Goal: Entertainment & Leisure: Browse casually

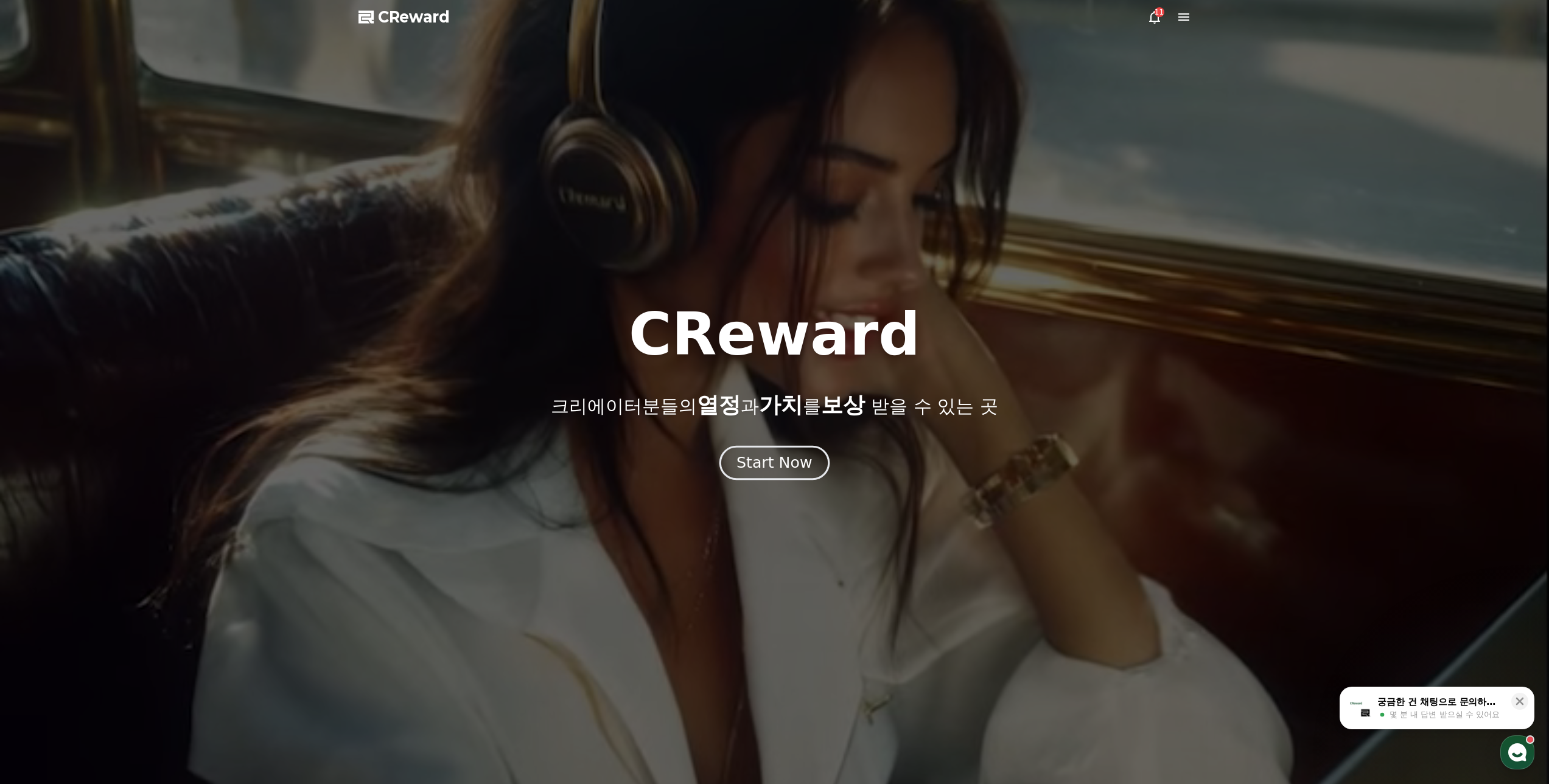
click at [809, 459] on button "Start Now" at bounding box center [774, 463] width 110 height 35
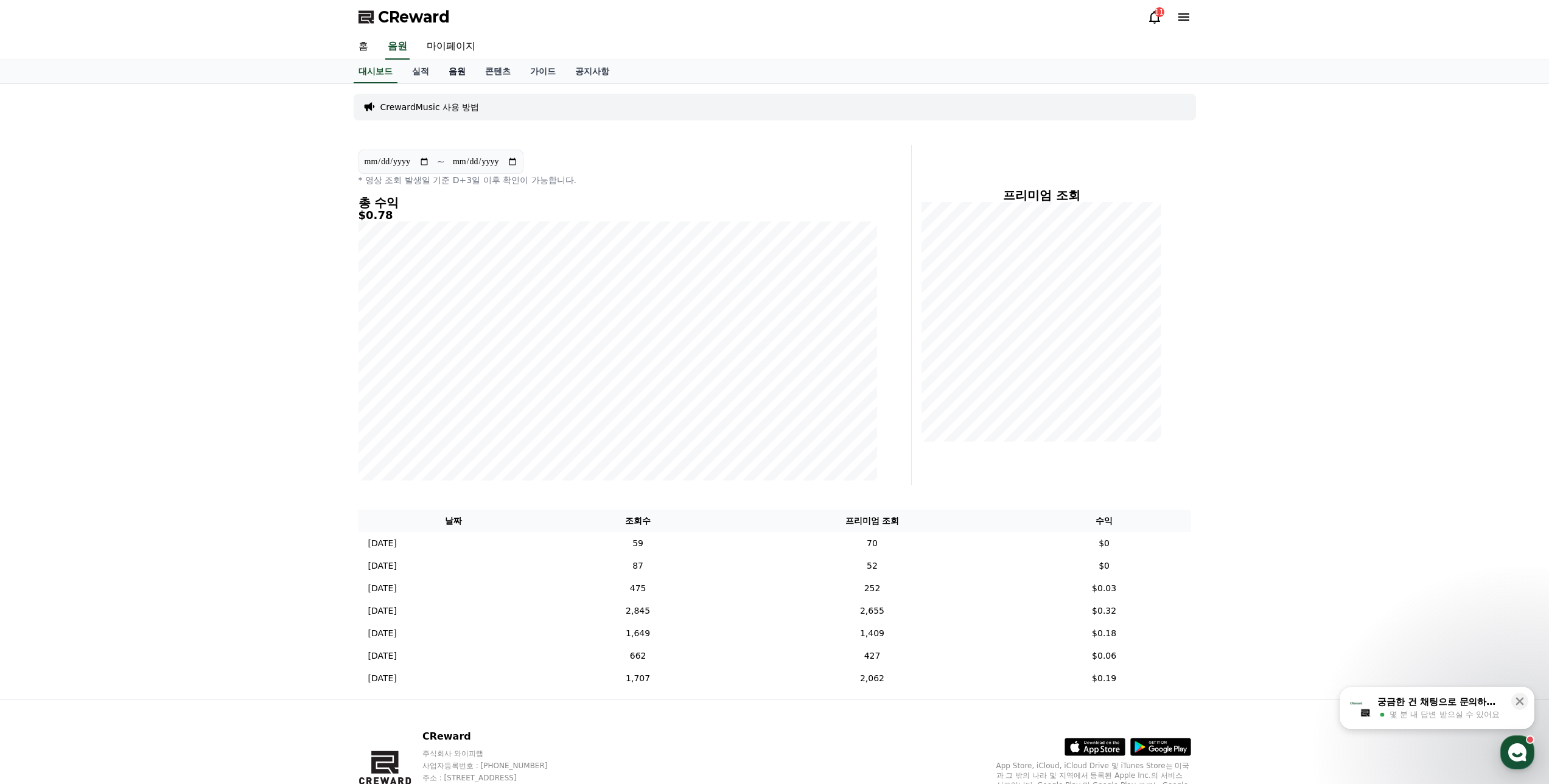
click at [454, 70] on link "음원" at bounding box center [457, 71] width 36 height 23
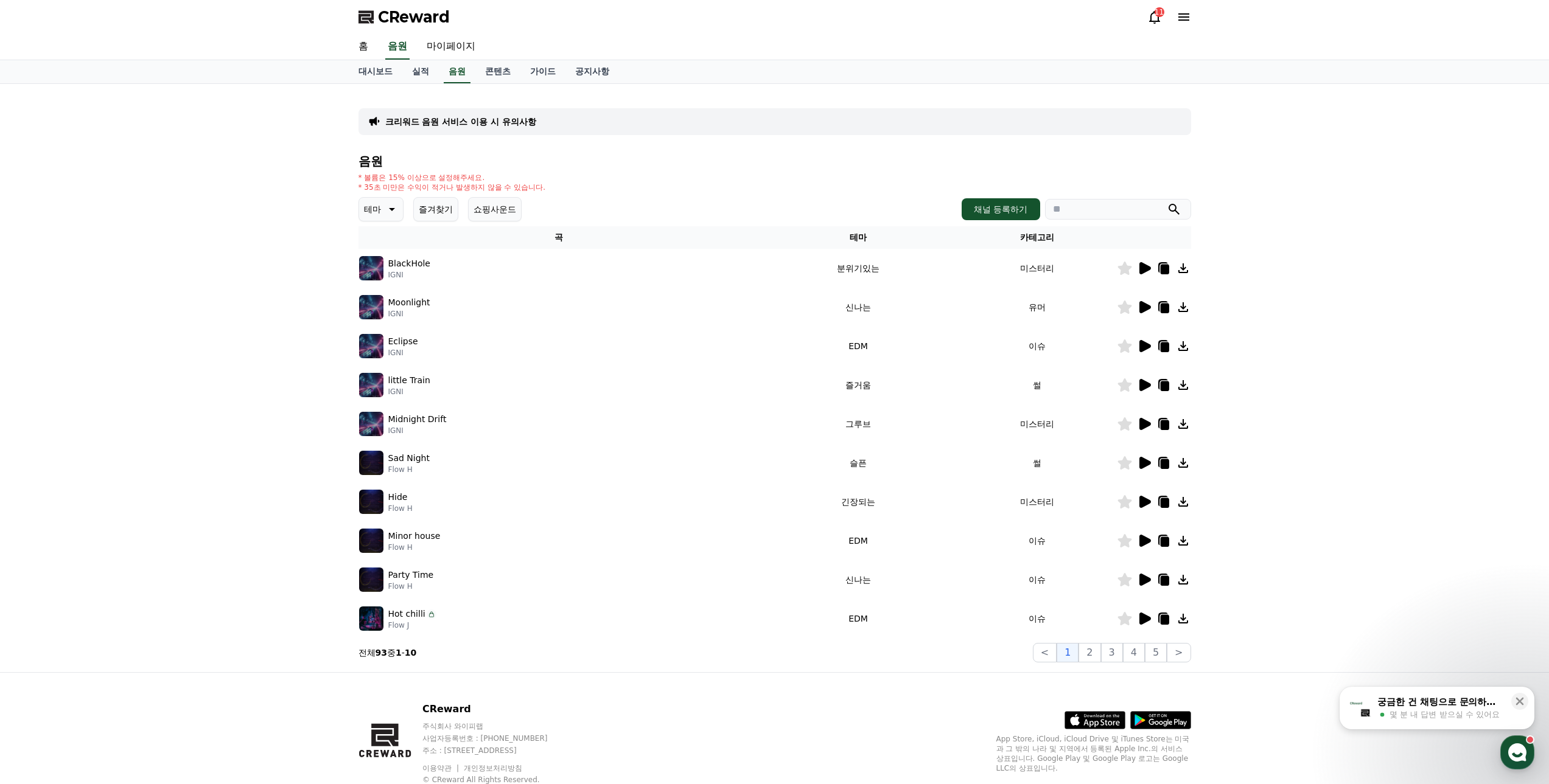
click at [391, 207] on icon at bounding box center [390, 209] width 14 height 14
click at [254, 67] on div "대시보드 실적 음원 콘텐츠 가이드 공지사항" at bounding box center [774, 72] width 1549 height 24
click at [256, 346] on div "크리워드 음원 서비스 이용 시 유의사항 음원 * 볼륨은 15% 이상으로 설정해주세요. * 35초 미만은 수익이 적거나 발생하지 않을 수 있습니…" at bounding box center [774, 378] width 1549 height 589
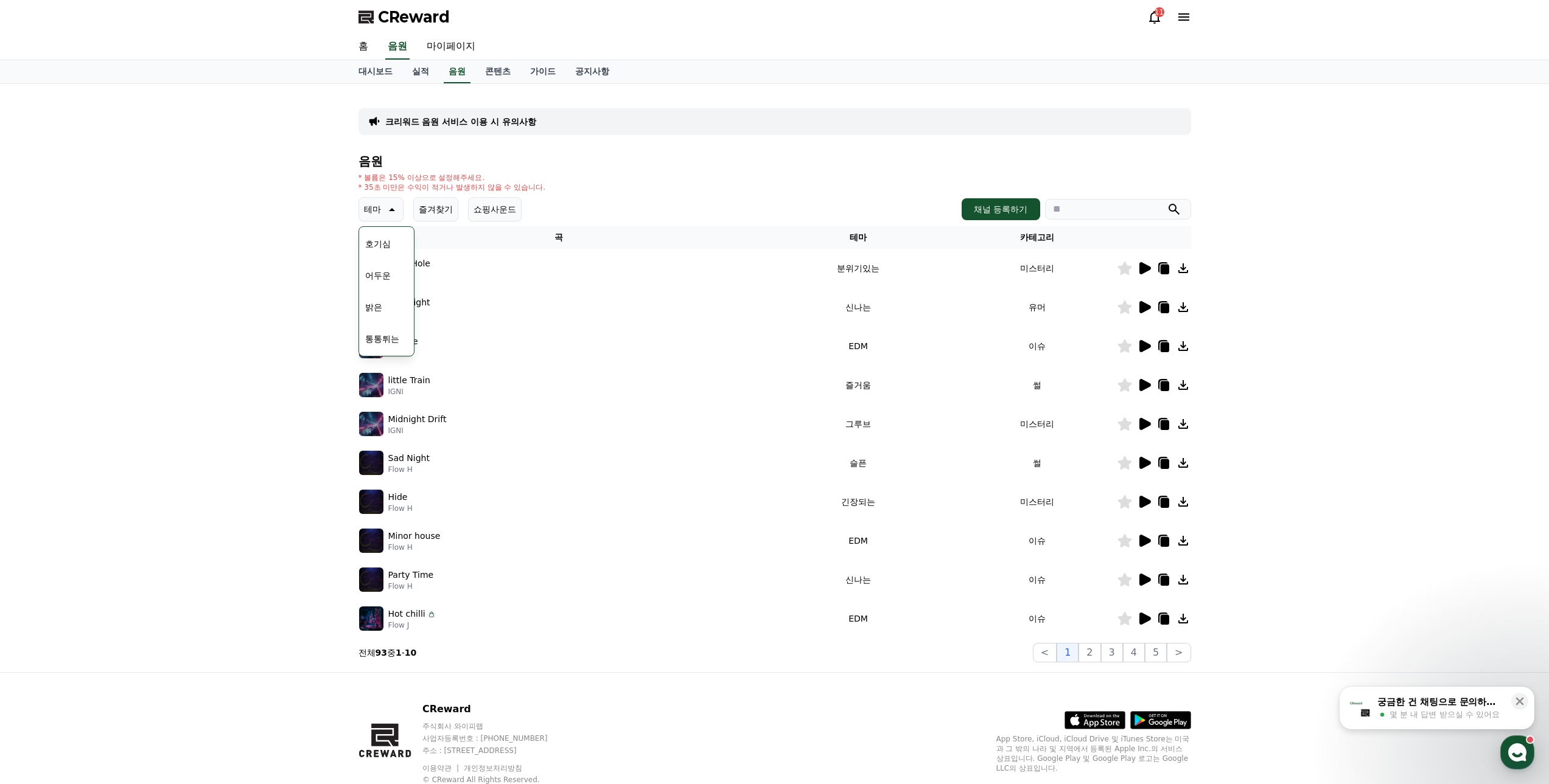
click at [383, 331] on button "통통튀는" at bounding box center [382, 339] width 44 height 27
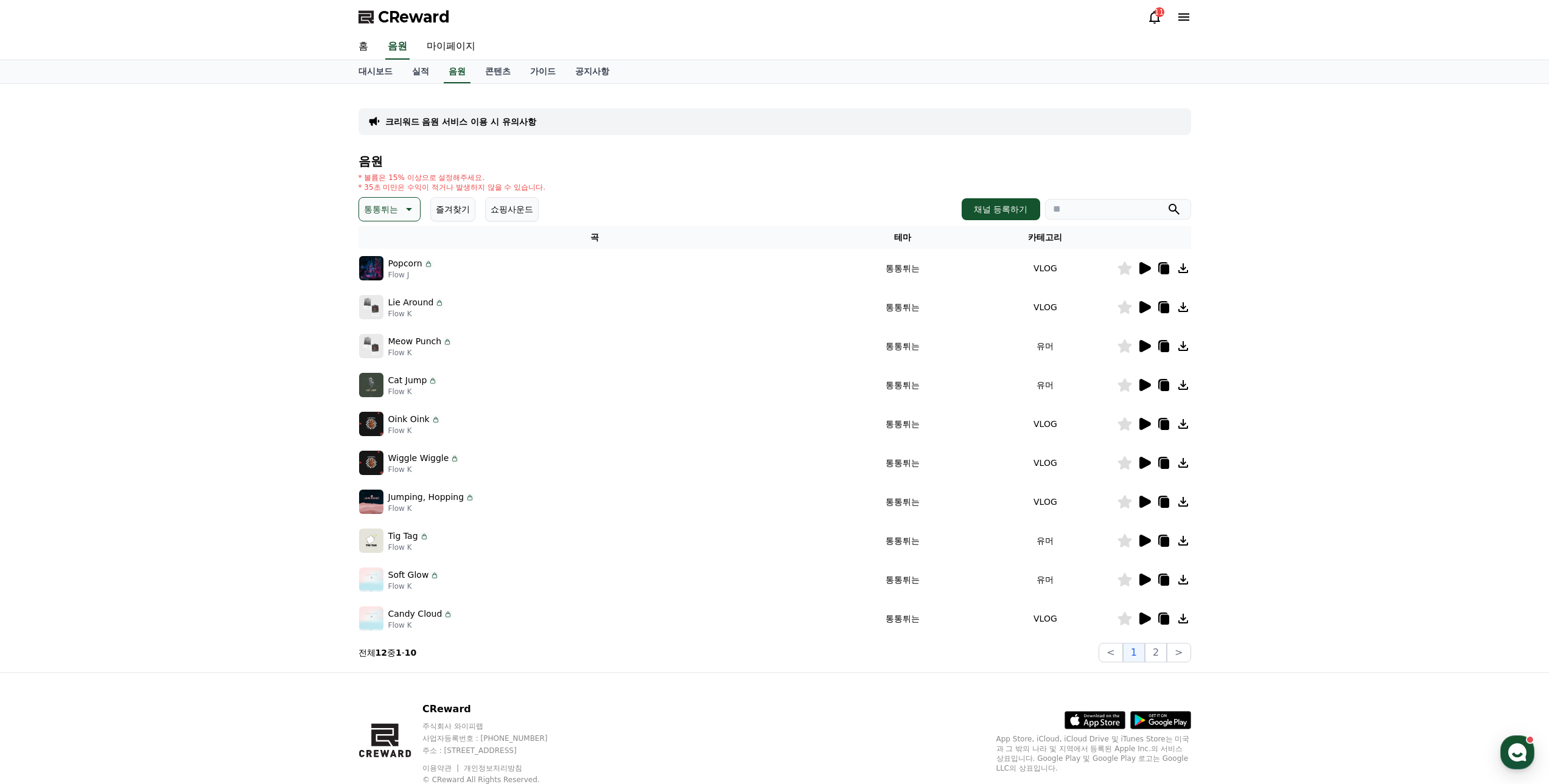
click at [1140, 267] on icon at bounding box center [1145, 268] width 12 height 12
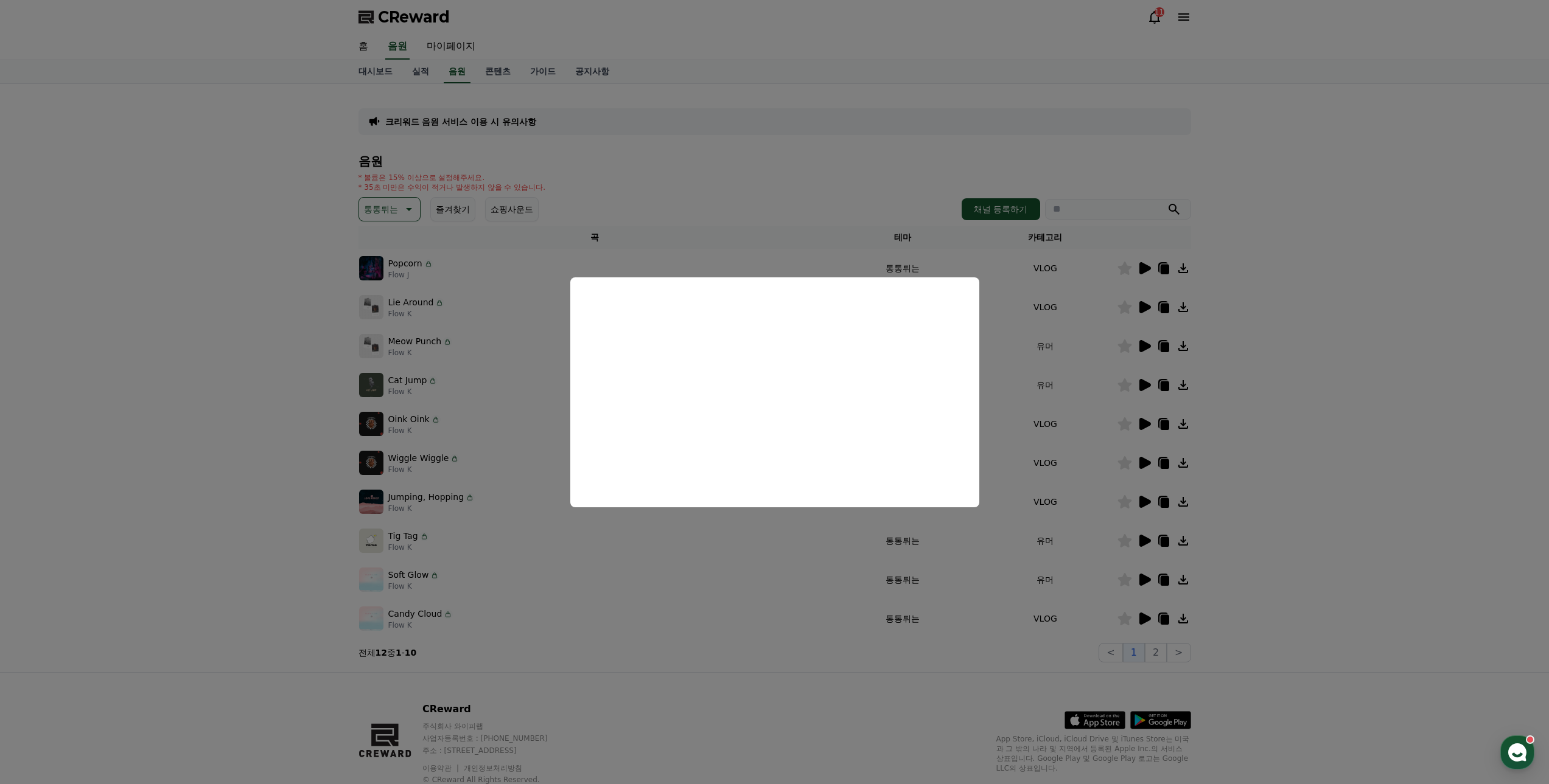
click at [228, 331] on button "close modal" at bounding box center [774, 392] width 1549 height 784
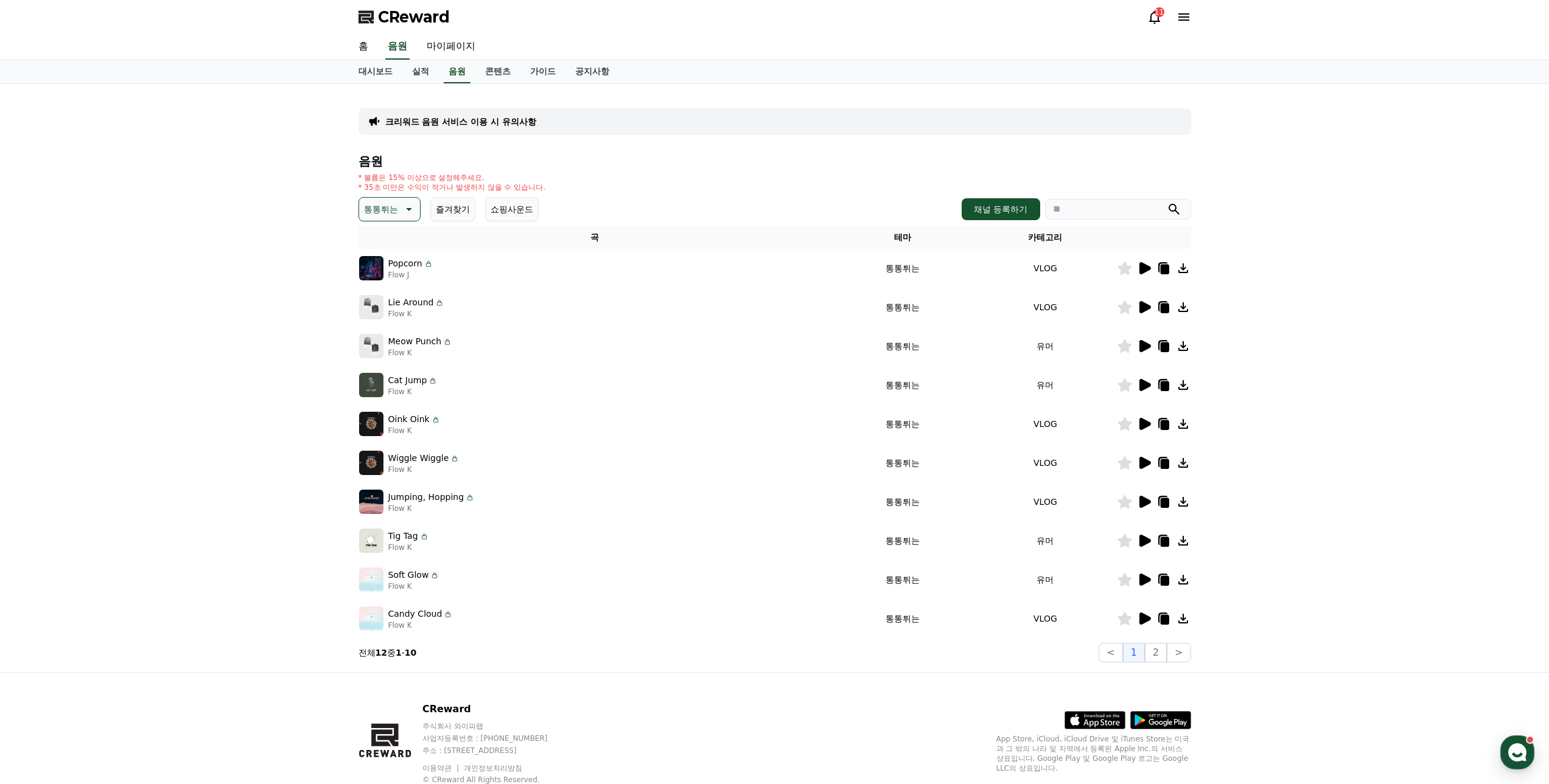
click at [1140, 310] on icon at bounding box center [1145, 307] width 12 height 12
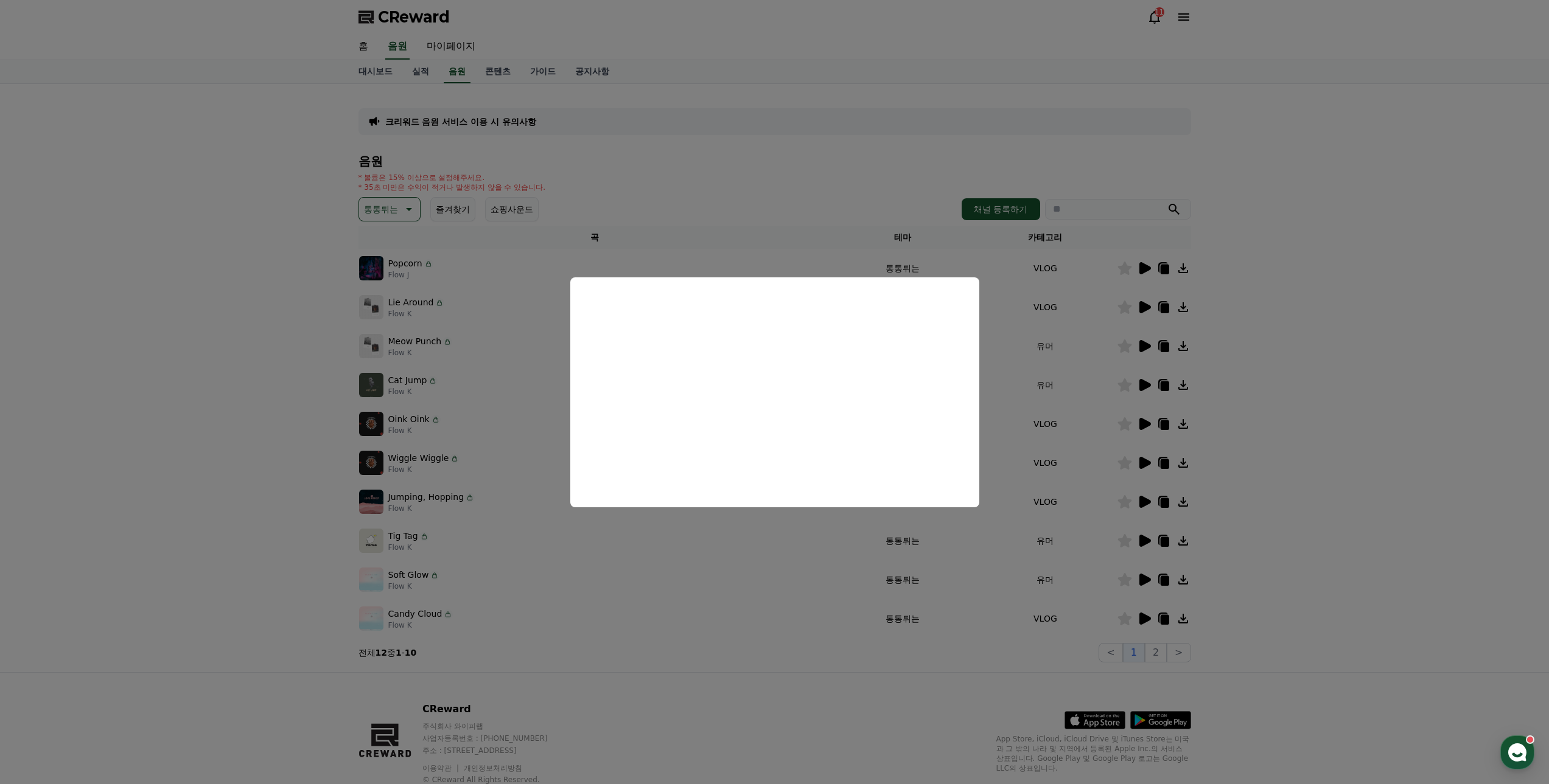
click at [301, 360] on button "close modal" at bounding box center [774, 392] width 1549 height 784
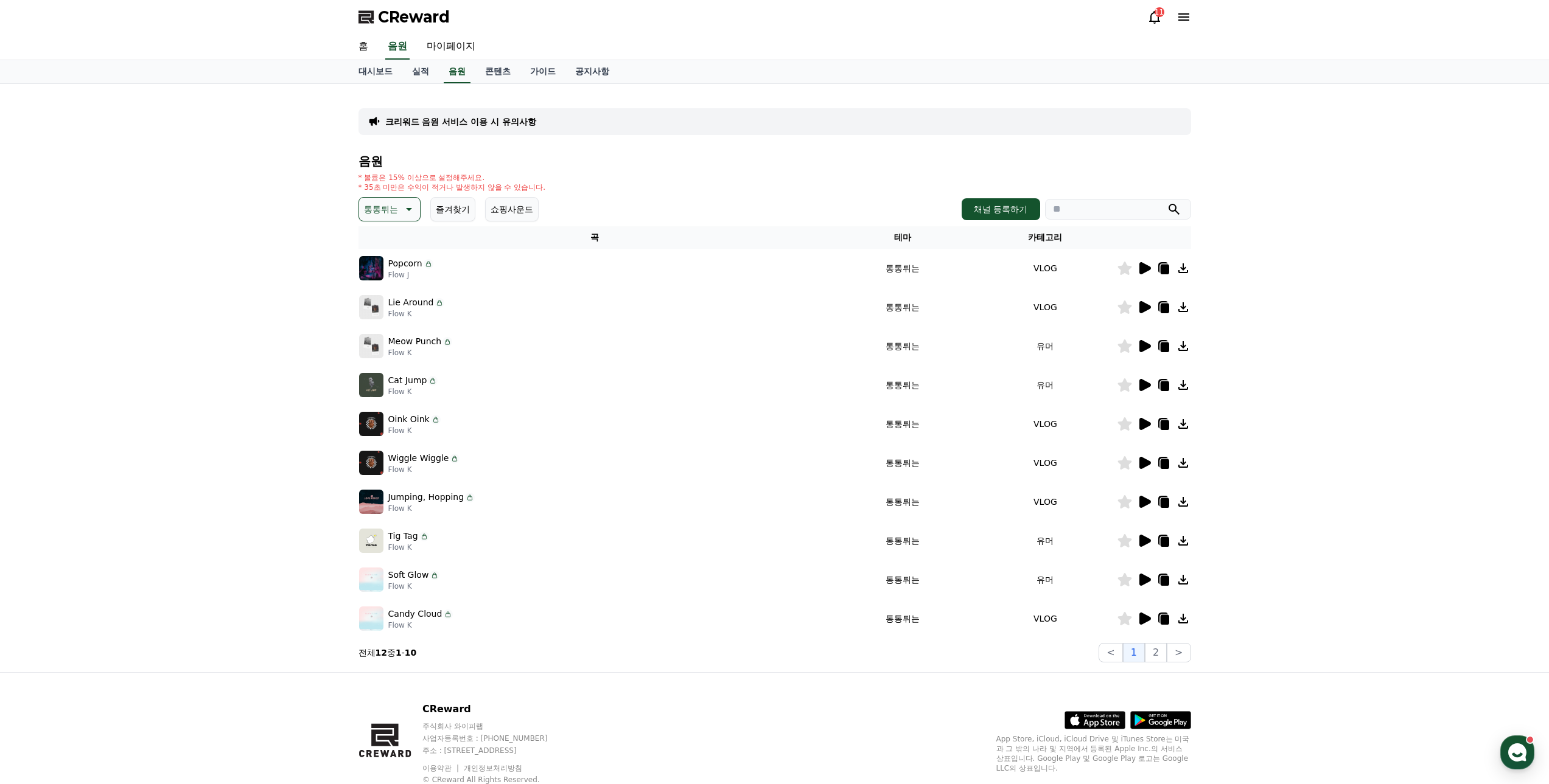
click at [393, 207] on p "통통튀는" at bounding box center [381, 209] width 34 height 17
click at [383, 300] on button "호기심" at bounding box center [378, 305] width 36 height 27
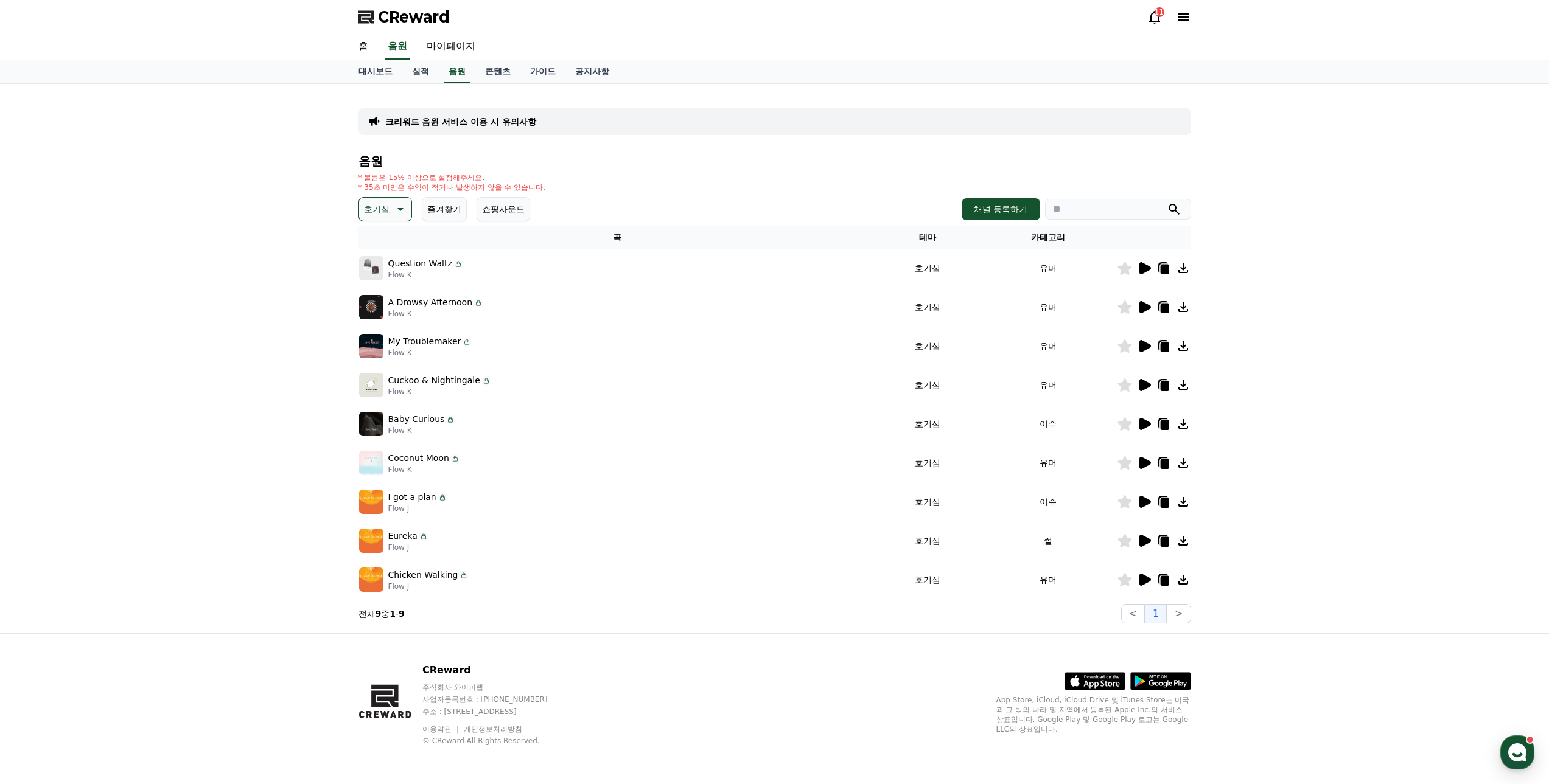
click at [1141, 270] on icon at bounding box center [1145, 268] width 12 height 12
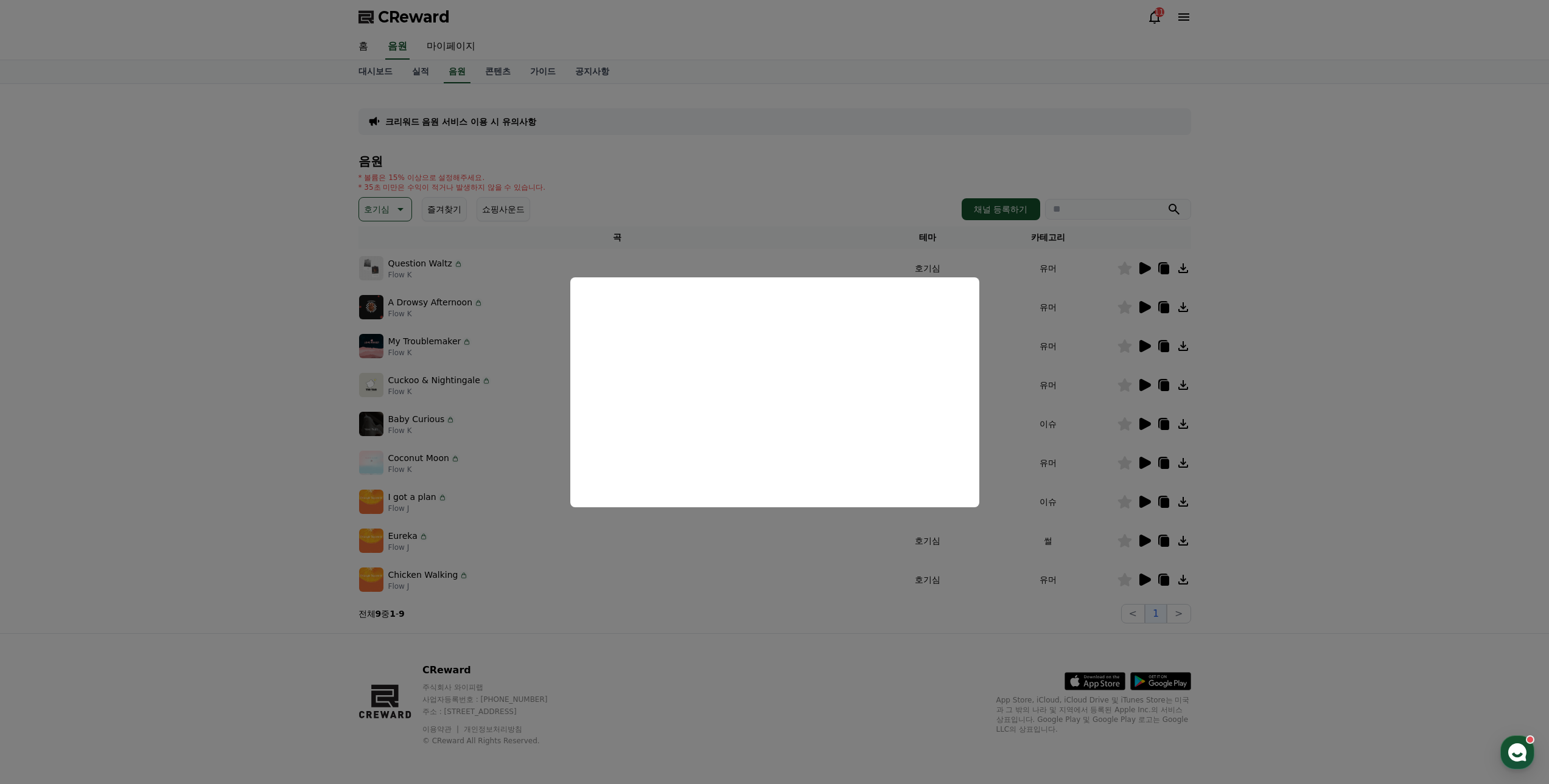
click at [294, 352] on button "close modal" at bounding box center [774, 392] width 1549 height 784
click at [398, 205] on icon at bounding box center [398, 209] width 14 height 14
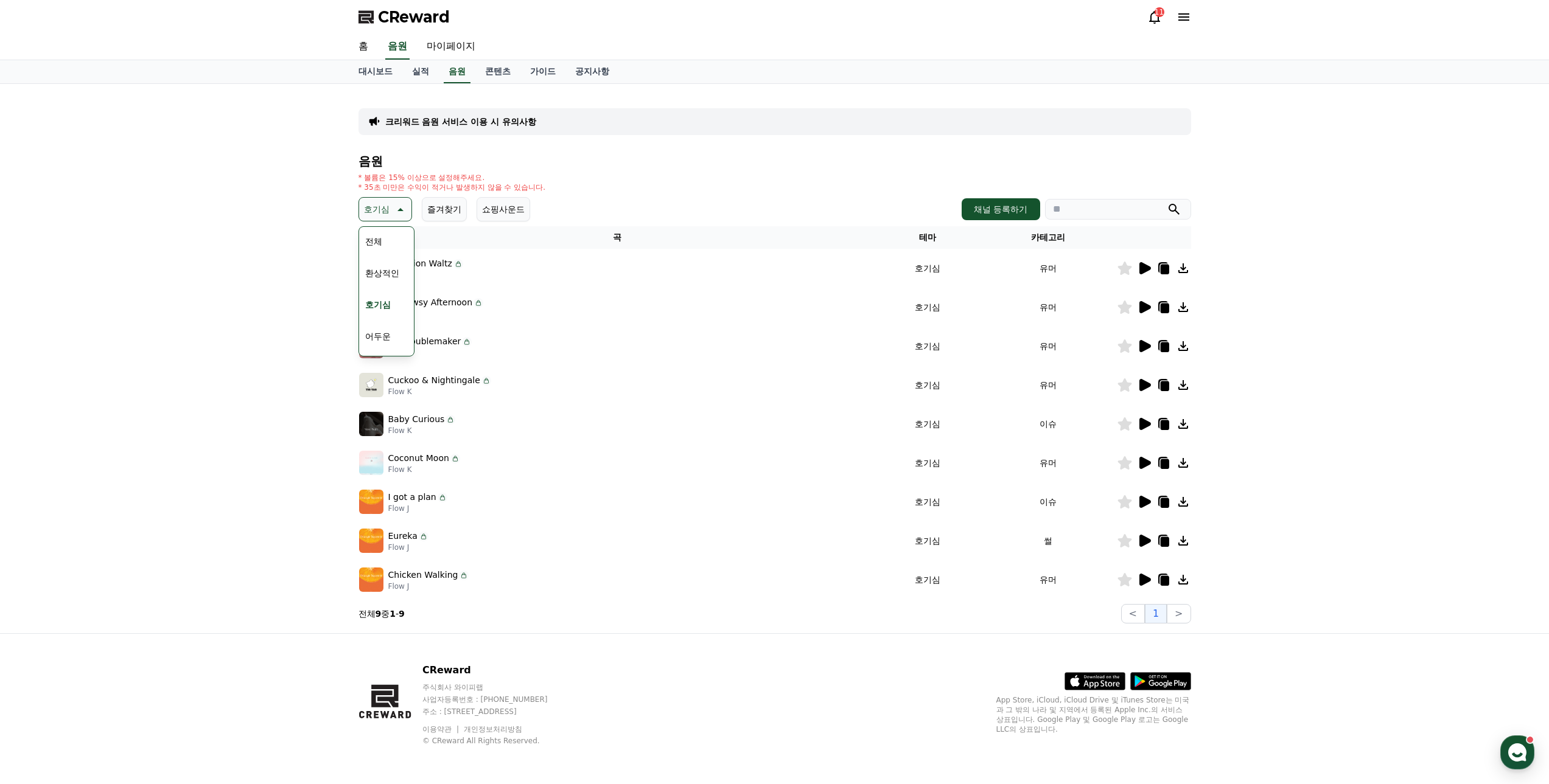
click at [387, 277] on button "환상적인" at bounding box center [382, 273] width 44 height 27
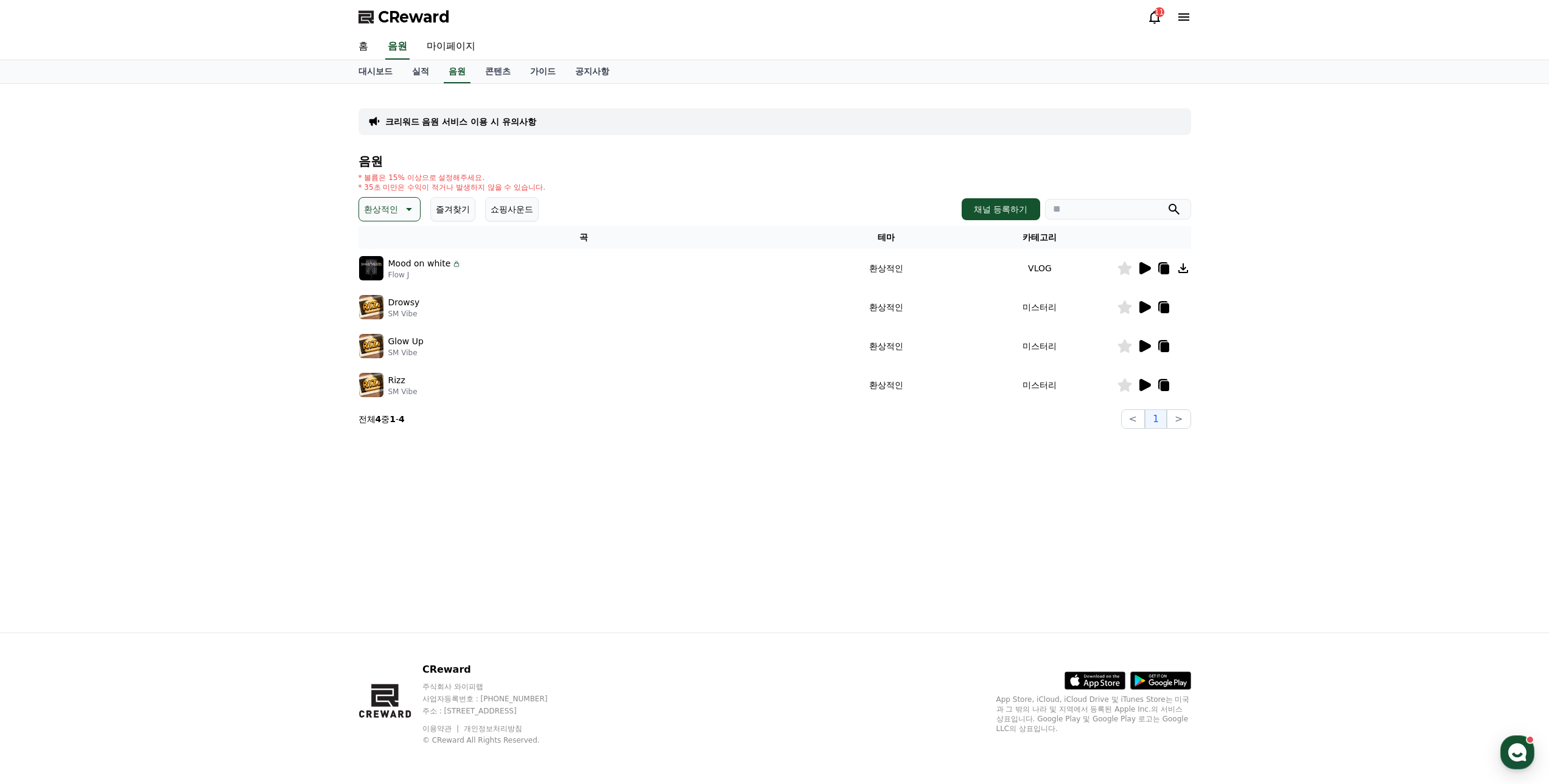
click at [1147, 268] on icon at bounding box center [1145, 268] width 12 height 12
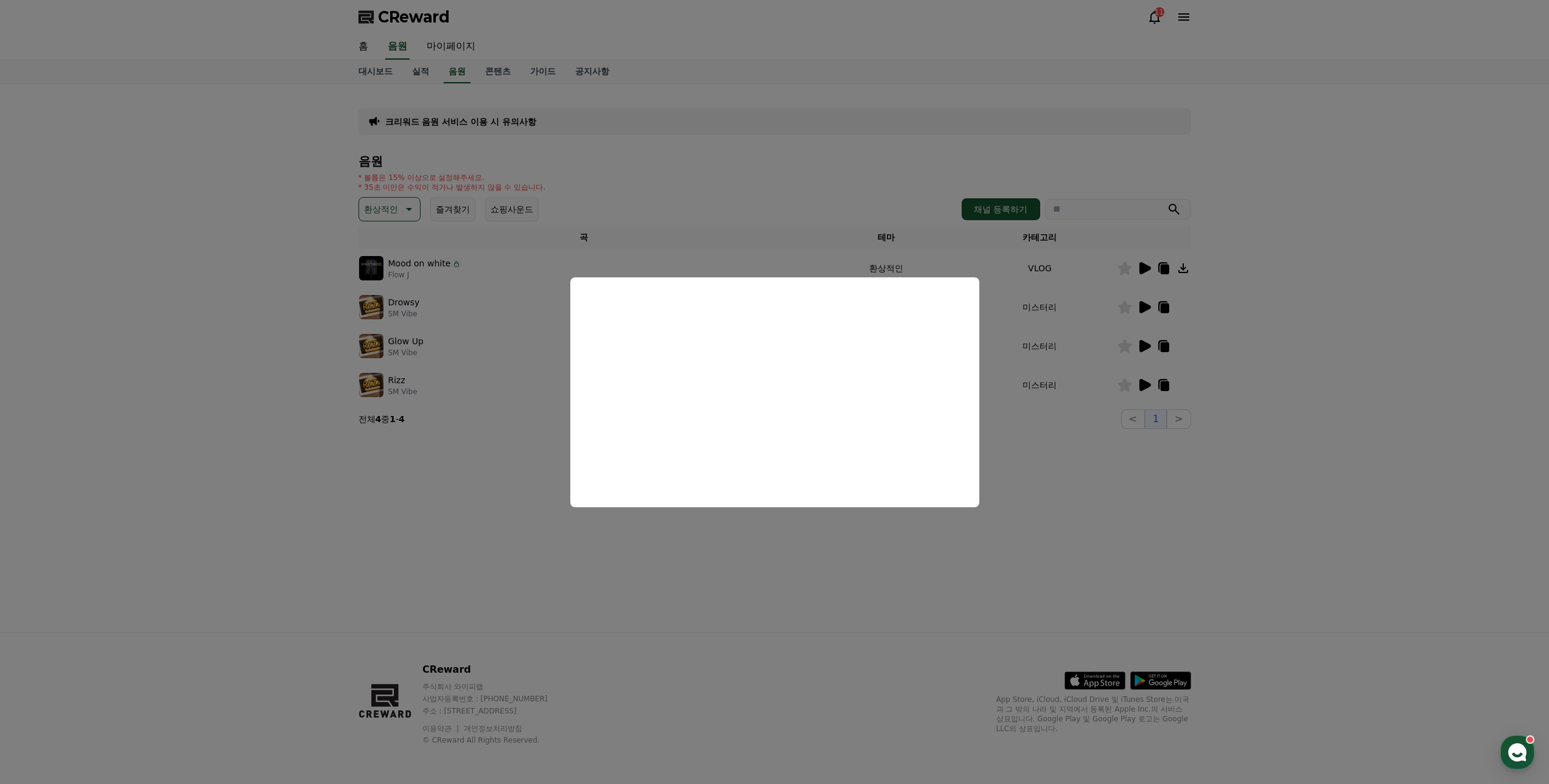
drag, startPoint x: 1068, startPoint y: 480, endPoint x: 1126, endPoint y: 401, distance: 98.0
click at [1071, 480] on button "close modal" at bounding box center [774, 392] width 1549 height 784
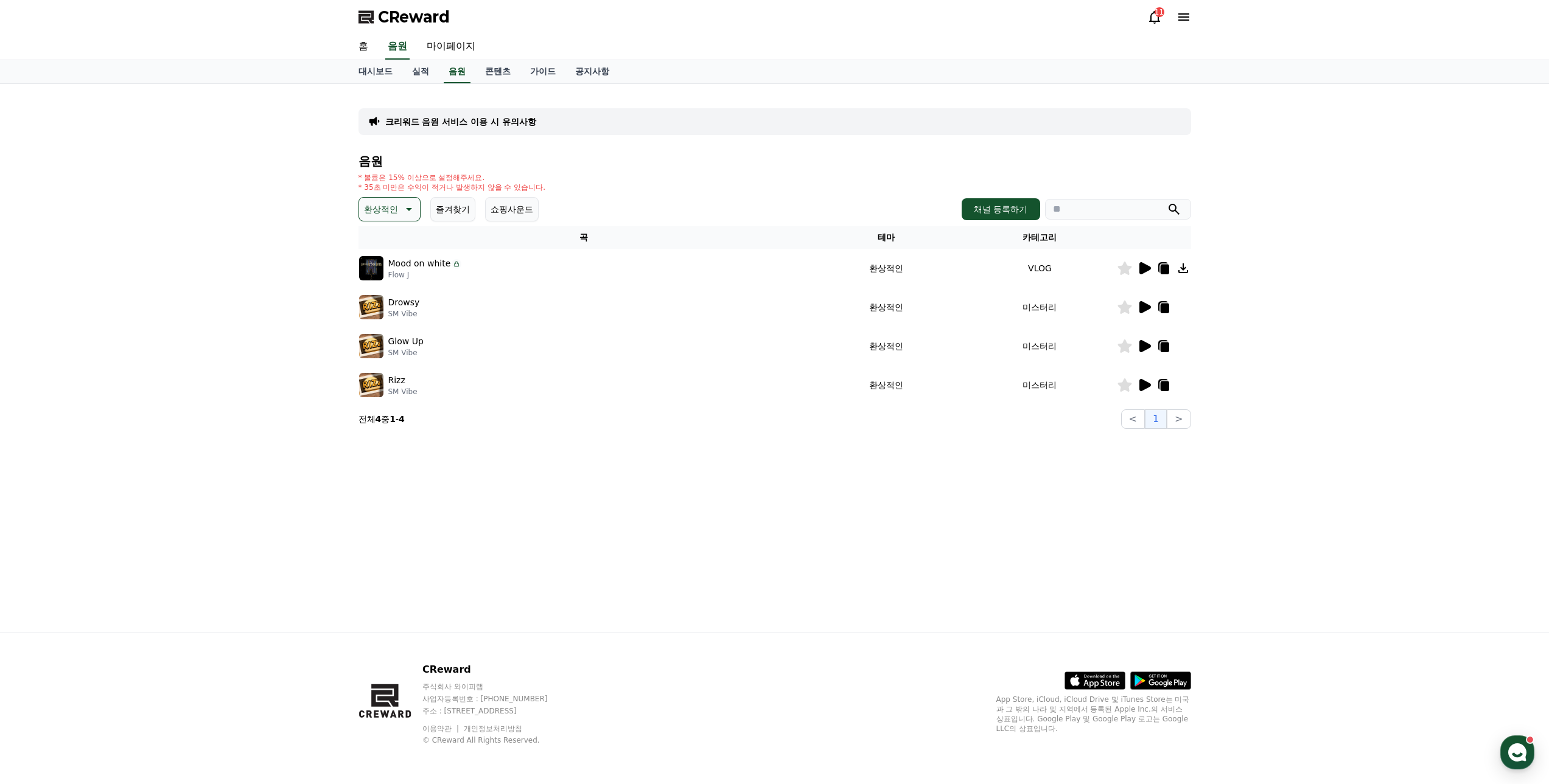
click at [1145, 304] on icon at bounding box center [1145, 307] width 12 height 12
